Goal: Task Accomplishment & Management: Manage account settings

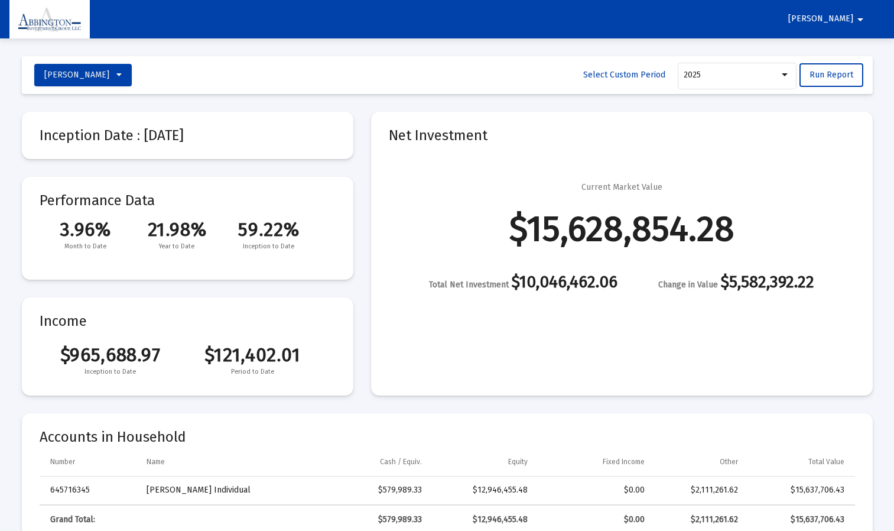
select select "View all"
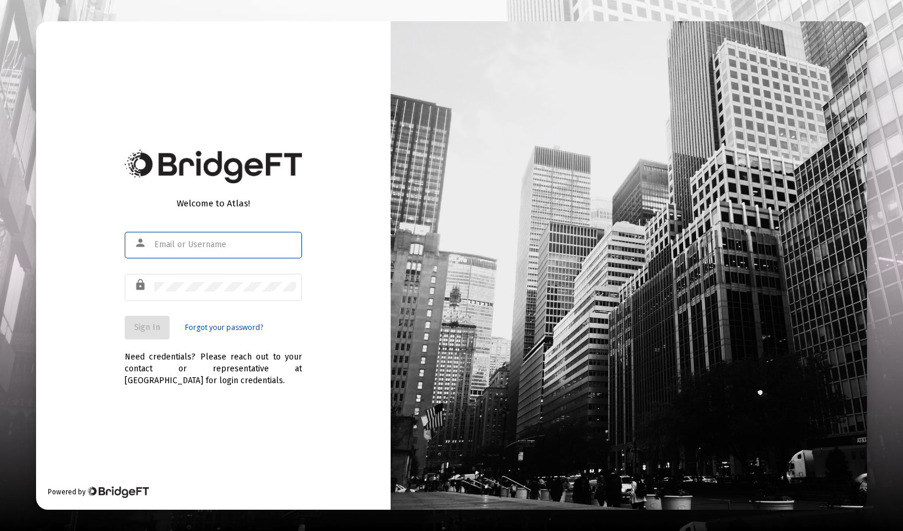
type input "[EMAIL_ADDRESS][DOMAIN_NAME]"
click at [194, 245] on input "[EMAIL_ADDRESS][DOMAIN_NAME]" at bounding box center [225, 244] width 142 height 9
click at [145, 325] on span "Sign In" at bounding box center [147, 327] width 26 height 10
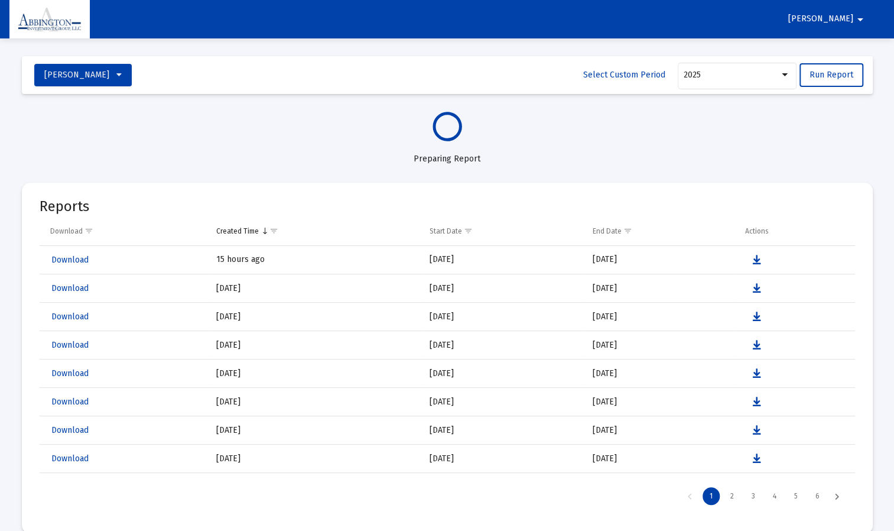
select select "View all"
